Goal: Entertainment & Leisure: Consume media (video, audio)

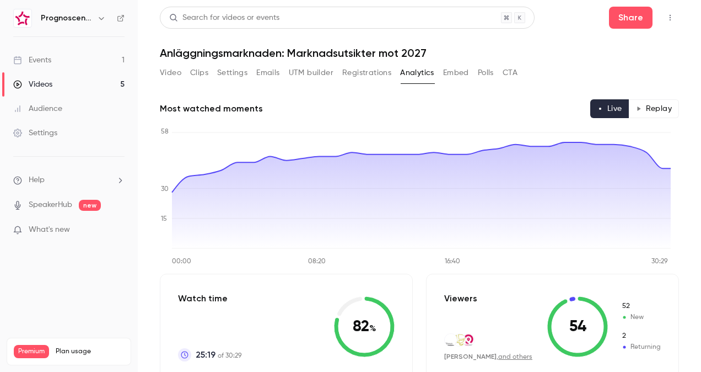
scroll to position [1971, 0]
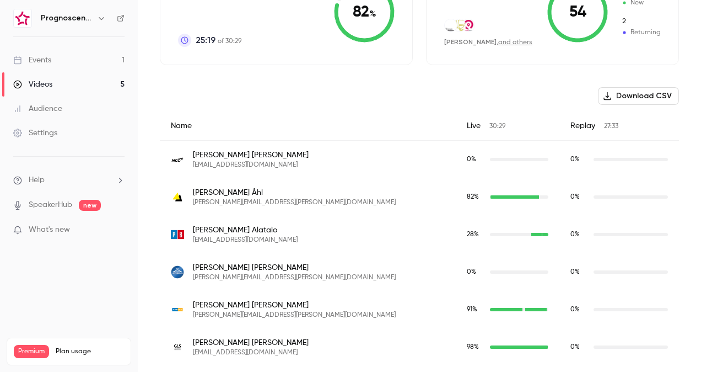
scroll to position [257, 0]
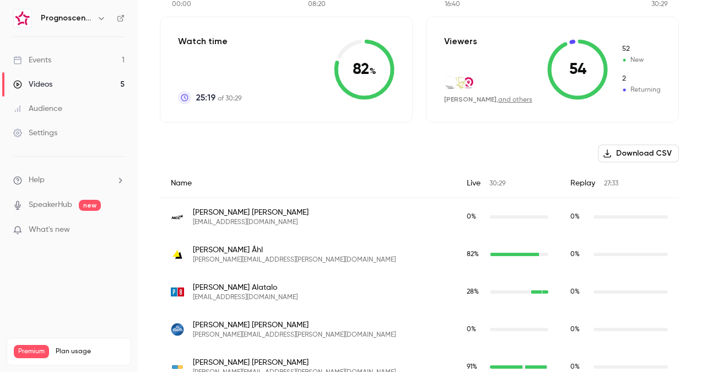
click at [45, 59] on div "Events" at bounding box center [32, 60] width 38 height 11
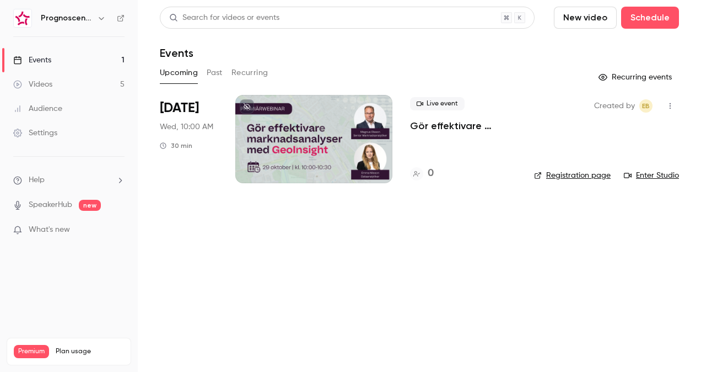
click at [60, 86] on link "Videos 5" at bounding box center [69, 84] width 138 height 24
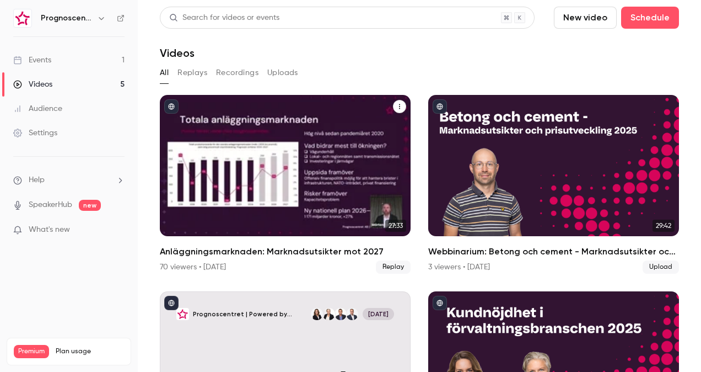
click at [268, 252] on h2 "Anläggningsmarknaden: Marknadsutsikter mot 2027" at bounding box center [285, 251] width 251 height 13
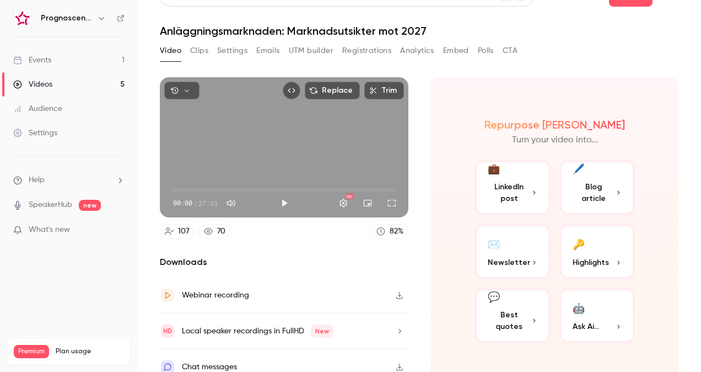
scroll to position [31, 0]
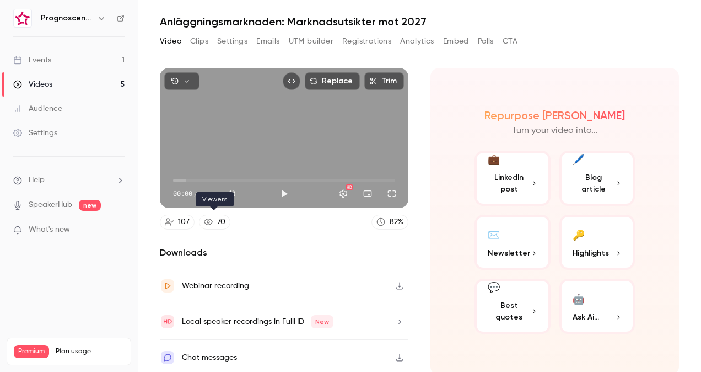
click at [206, 221] on icon at bounding box center [208, 221] width 9 height 7
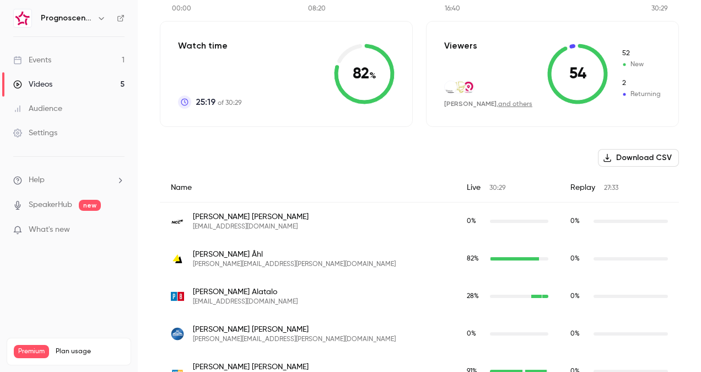
scroll to position [92, 0]
